Goal: Transaction & Acquisition: Obtain resource

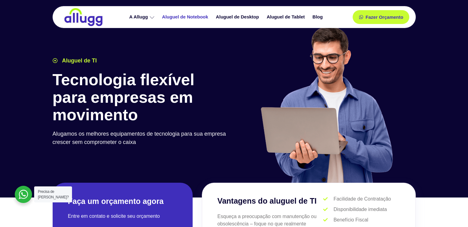
click at [194, 19] on link "Aluguel de Notebook" at bounding box center [186, 17] width 54 height 11
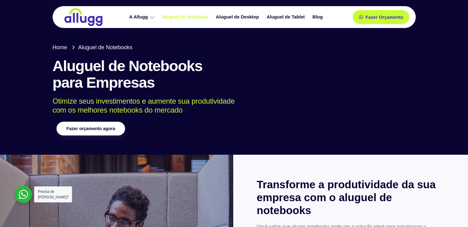
click at [102, 131] on link "Fazer orçamento agora" at bounding box center [90, 129] width 69 height 14
